Goal: Find specific page/section: Find specific page/section

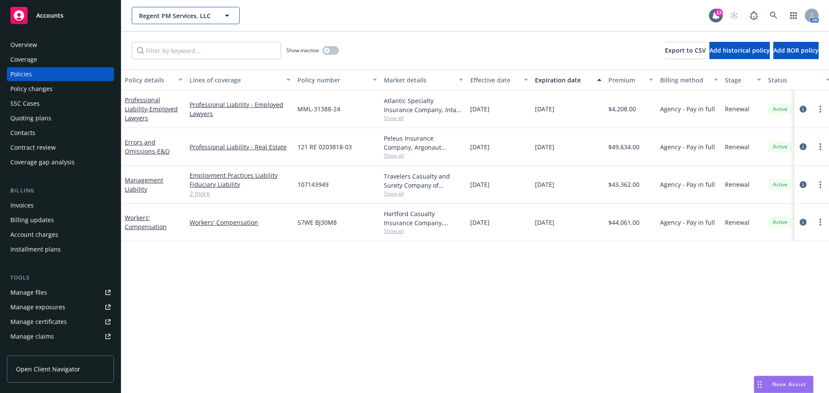
click at [175, 13] on span "Regent PM Services, LLC" at bounding box center [176, 15] width 75 height 9
